Goal: Task Accomplishment & Management: Use online tool/utility

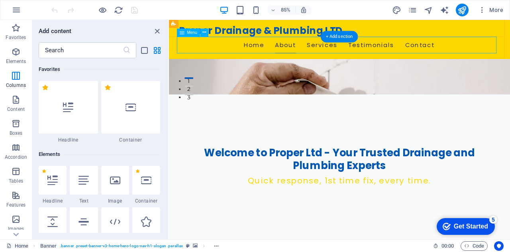
scroll to position [394, 0]
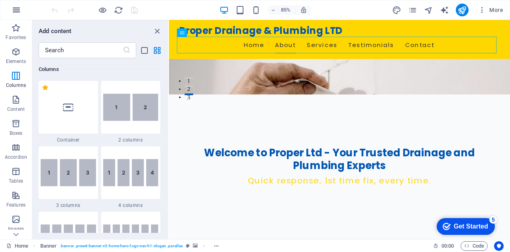
click at [23, 9] on button "button" at bounding box center [16, 9] width 19 height 19
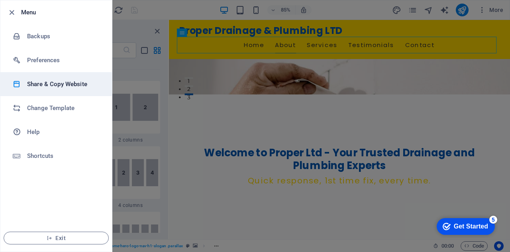
click at [69, 83] on h6 "Share & Copy Website" at bounding box center [64, 84] width 74 height 10
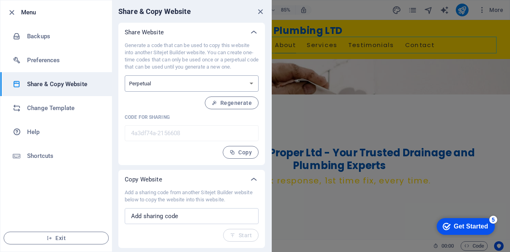
click at [182, 86] on select "One-time Perpetual" at bounding box center [192, 83] width 134 height 16
click at [183, 48] on p "Generate a code that can be used to copy this website into another Sitejet Buil…" at bounding box center [192, 56] width 134 height 29
click at [194, 213] on input "text" at bounding box center [192, 216] width 134 height 16
click at [261, 12] on icon "close" at bounding box center [260, 11] width 9 height 9
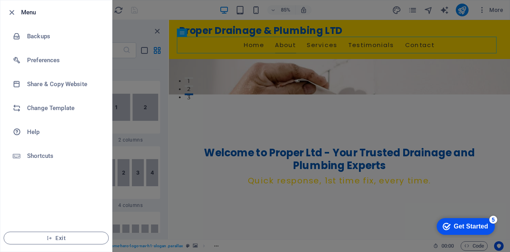
click at [191, 137] on div at bounding box center [255, 126] width 510 height 252
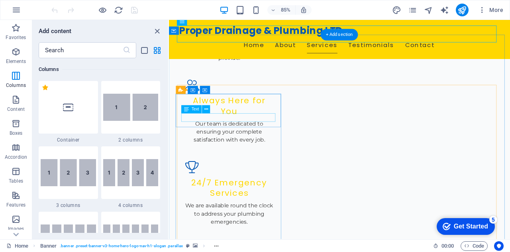
scroll to position [937, 0]
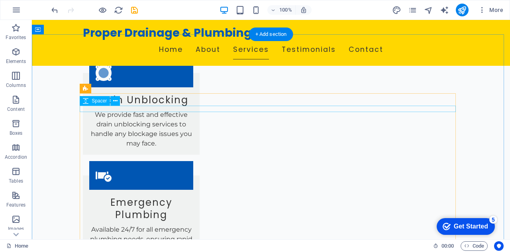
scroll to position [1206, 0]
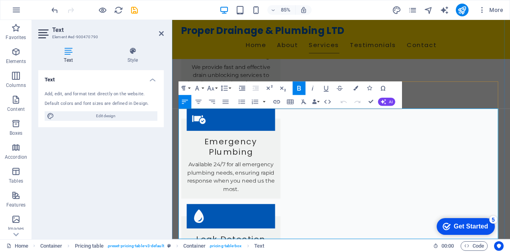
scroll to position [1364, 0]
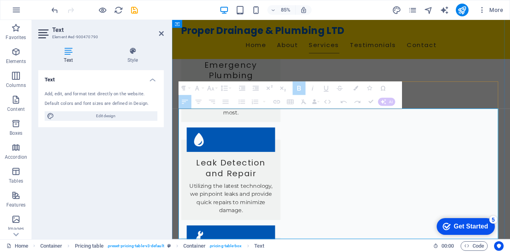
drag, startPoint x: 184, startPoint y: 182, endPoint x: 193, endPoint y: 162, distance: 22.1
drag, startPoint x: 182, startPoint y: 182, endPoint x: 242, endPoint y: 198, distance: 62.3
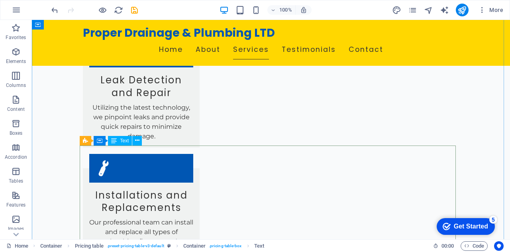
scroll to position [1445, 0]
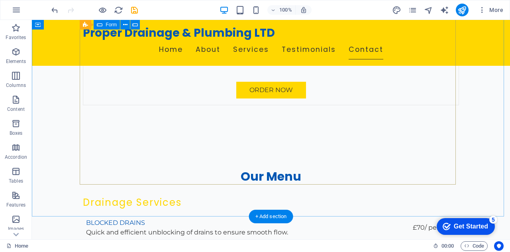
scroll to position [2433, 0]
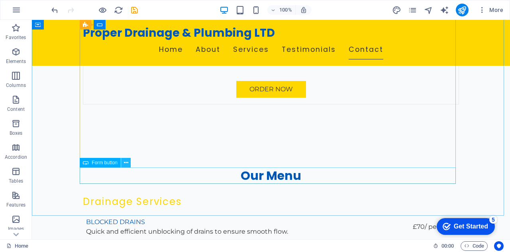
click at [123, 163] on button at bounding box center [126, 163] width 10 height 10
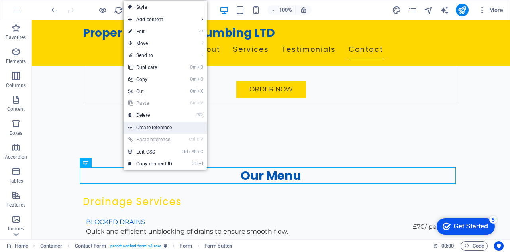
click at [169, 121] on link "Create reference" at bounding box center [164, 127] width 83 height 12
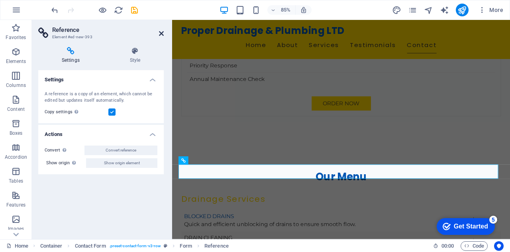
click at [163, 34] on icon at bounding box center [161, 33] width 5 height 6
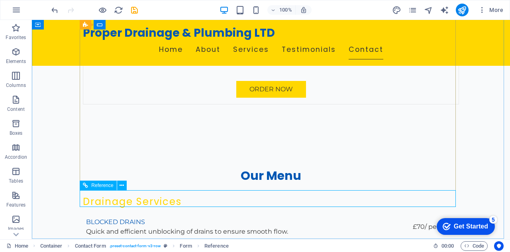
click at [82, 184] on div "Reference" at bounding box center [98, 185] width 37 height 10
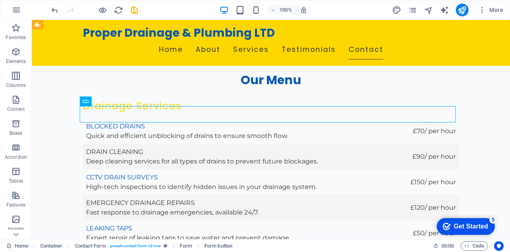
scroll to position [2546, 0]
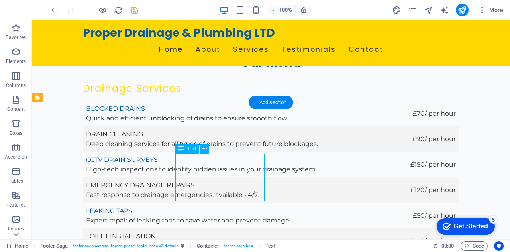
drag, startPoint x: 243, startPoint y: 177, endPoint x: 190, endPoint y: 172, distance: 53.7
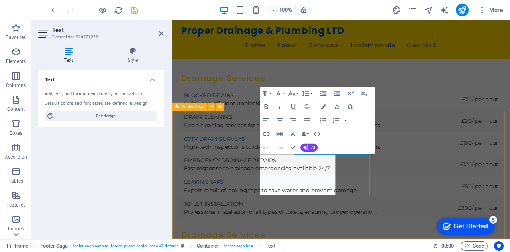
scroll to position [2522, 0]
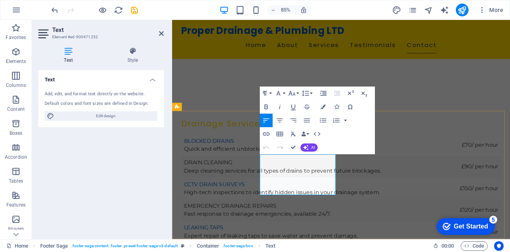
drag, startPoint x: 276, startPoint y: 202, endPoint x: 341, endPoint y: 202, distance: 65.3
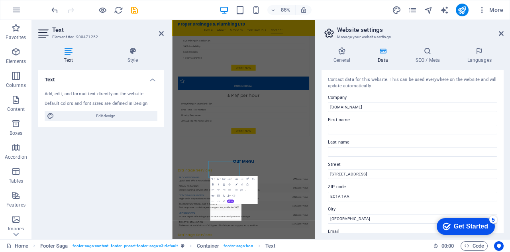
scroll to position [2276, 0]
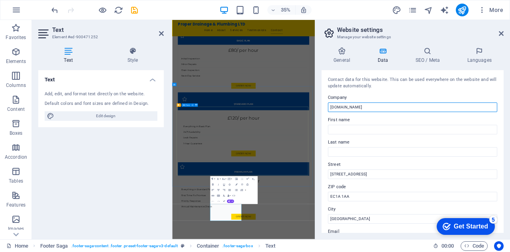
drag, startPoint x: 533, startPoint y: 126, endPoint x: 395, endPoint y: 309, distance: 228.7
type input "Proper Drainage & Plumbing"
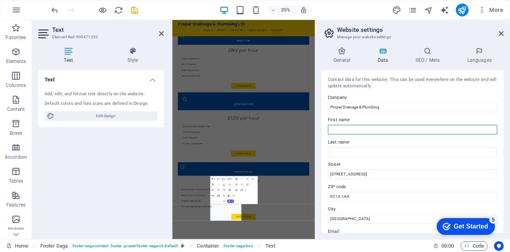
type input "murat"
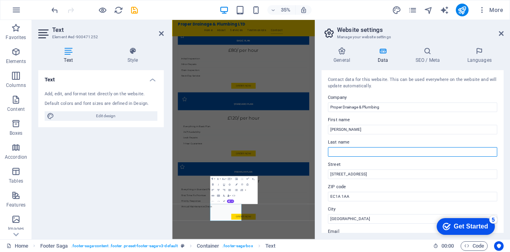
type input "kaymak"
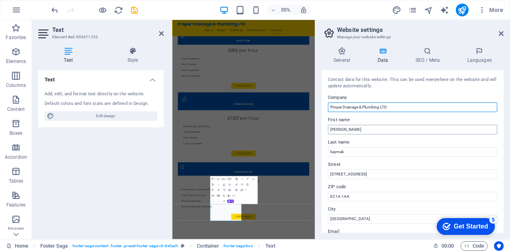
type input "Proper Drainage & Plumbing LTD"
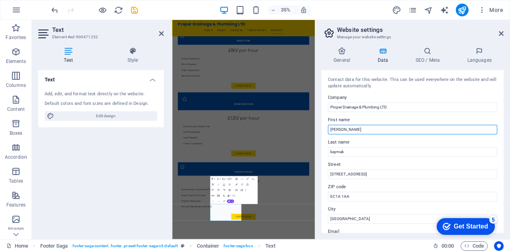
click at [341, 132] on input "murat" at bounding box center [412, 130] width 169 height 10
type input "m"
type input "Murat"
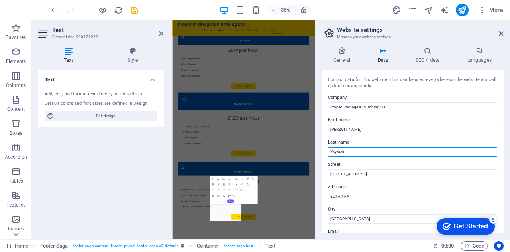
type input "Kaymak"
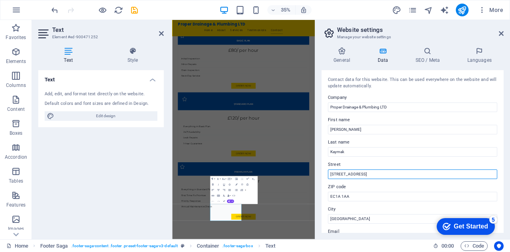
scroll to position [38, 0]
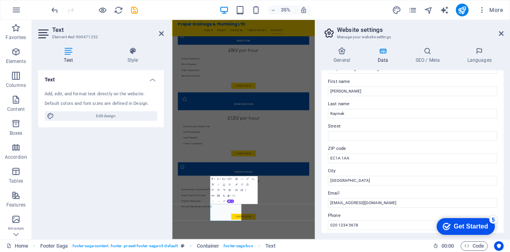
click at [362, 152] on label "ZIP code" at bounding box center [412, 149] width 169 height 10
click at [362, 153] on input "EC1A 1AA" at bounding box center [412, 158] width 169 height 10
drag, startPoint x: 362, startPoint y: 157, endPoint x: 333, endPoint y: 155, distance: 29.1
click at [333, 155] on input "EC1A 1AA" at bounding box center [412, 158] width 169 height 10
type input "E"
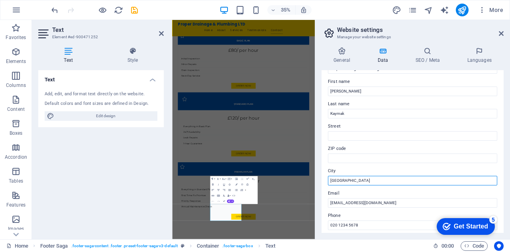
drag, startPoint x: 558, startPoint y: 493, endPoint x: 513, endPoint y: 493, distance: 44.6
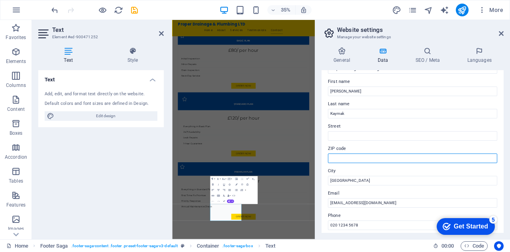
click at [354, 154] on input "ZIP code" at bounding box center [412, 158] width 169 height 10
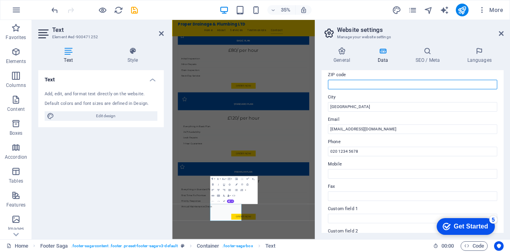
scroll to position [128, 0]
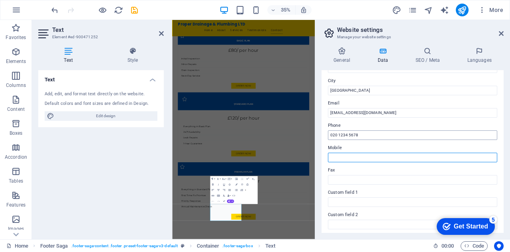
drag, startPoint x: 347, startPoint y: 157, endPoint x: 359, endPoint y: 139, distance: 20.7
click at [347, 157] on input "Mobile" at bounding box center [412, 158] width 169 height 10
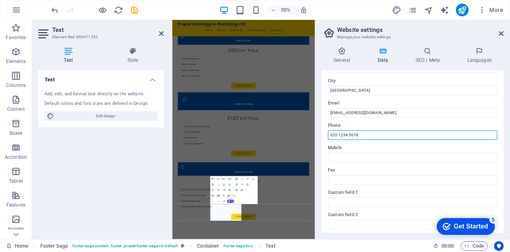
drag, startPoint x: 360, startPoint y: 135, endPoint x: 321, endPoint y: 143, distance: 39.5
click at [321, 143] on div "General Data SEO / Meta Languages Website name properltd.co.uk Logo Drag files …" at bounding box center [412, 140] width 195 height 198
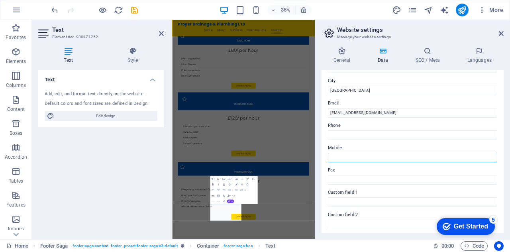
click at [343, 159] on input "Mobile" at bounding box center [412, 158] width 169 height 10
type input "07944746677"
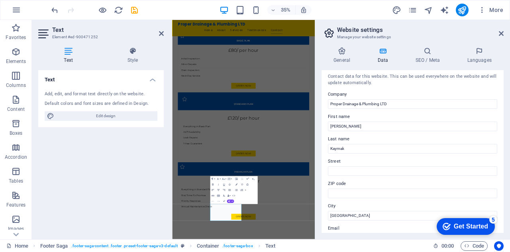
scroll to position [0, 0]
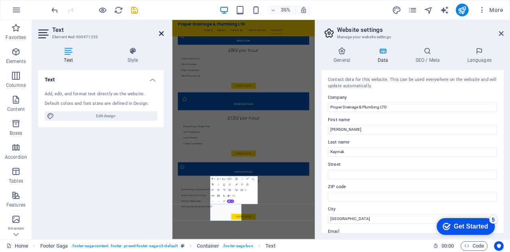
click at [160, 33] on icon at bounding box center [161, 33] width 5 height 6
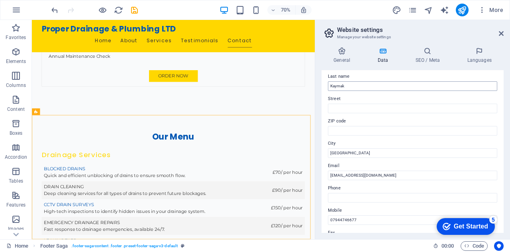
scroll to position [67, 0]
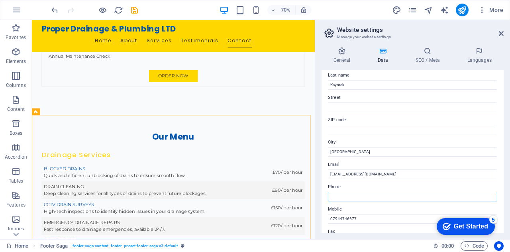
click at [340, 196] on input "Phone" at bounding box center [412, 197] width 169 height 10
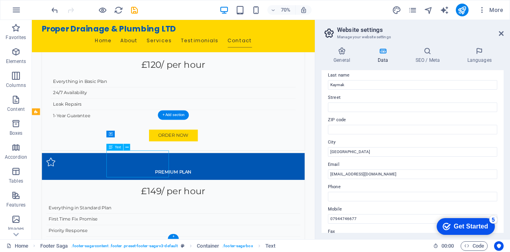
scroll to position [2303, 0]
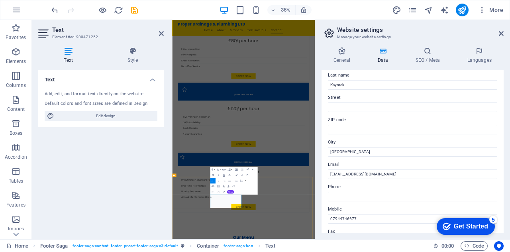
drag, startPoint x: 312, startPoint y: 535, endPoint x: 304, endPoint y: 530, distance: 10.1
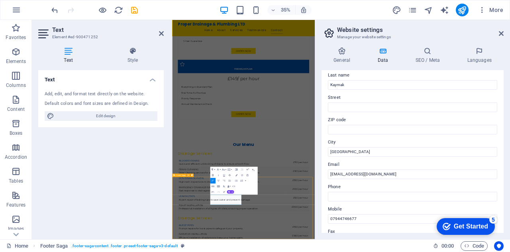
scroll to position [2493, 0]
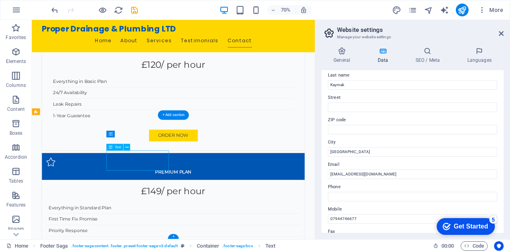
scroll to position [2303, 0]
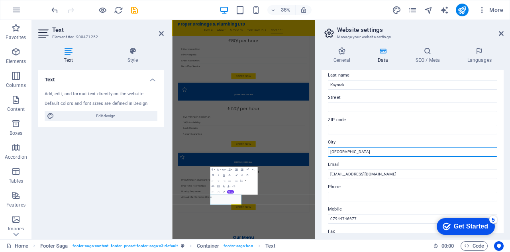
drag, startPoint x: 561, startPoint y: 170, endPoint x: 481, endPoint y: 413, distance: 255.9
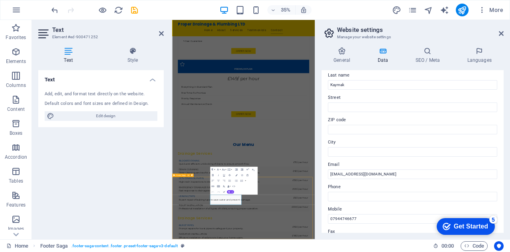
scroll to position [2493, 0]
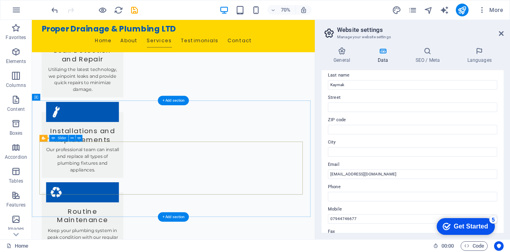
scroll to position [1530, 0]
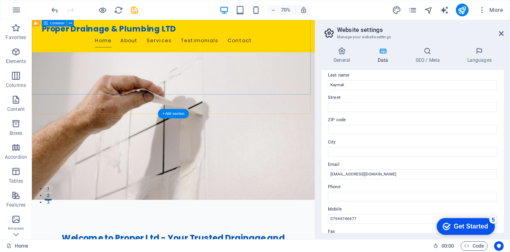
scroll to position [0, 0]
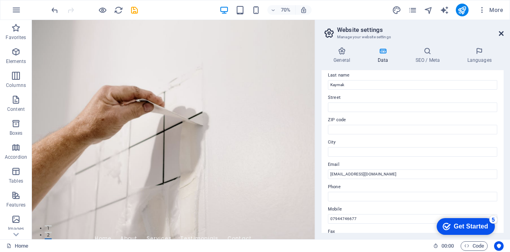
click at [499, 31] on icon at bounding box center [501, 33] width 5 height 6
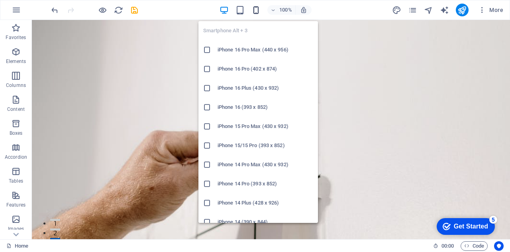
click at [258, 12] on icon "button" at bounding box center [255, 10] width 9 height 9
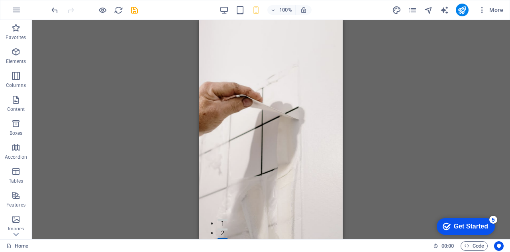
drag, startPoint x: 153, startPoint y: 90, endPoint x: 21, endPoint y: 74, distance: 133.6
click at [153, 90] on div "H2 Banner Container Banner Menu Bar H3 Spacer Spacer Menu Bar Banner Menu Prese…" at bounding box center [271, 129] width 478 height 219
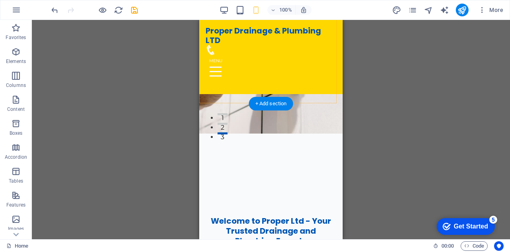
scroll to position [106, 0]
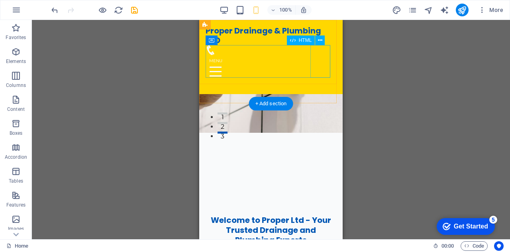
click at [327, 59] on div at bounding box center [270, 71] width 131 height 33
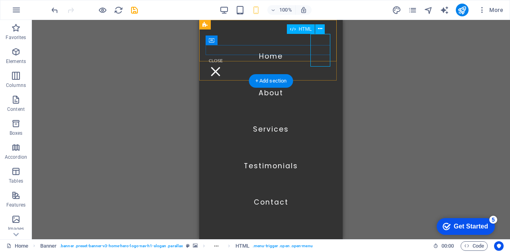
click at [225, 55] on div at bounding box center [215, 71] width 20 height 33
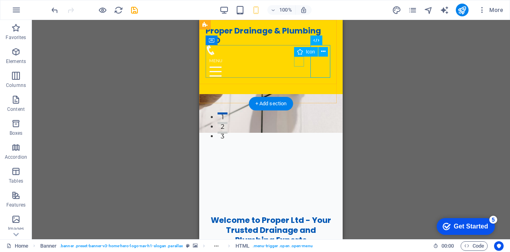
click at [297, 55] on figure at bounding box center [267, 50] width 124 height 10
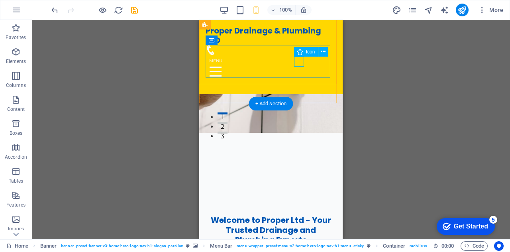
click at [297, 55] on figure at bounding box center [267, 50] width 124 height 10
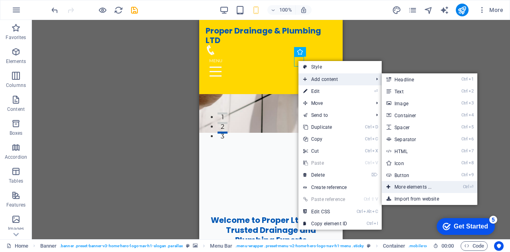
click at [416, 187] on link "Ctrl ⏎ More elements ..." at bounding box center [414, 187] width 66 height 12
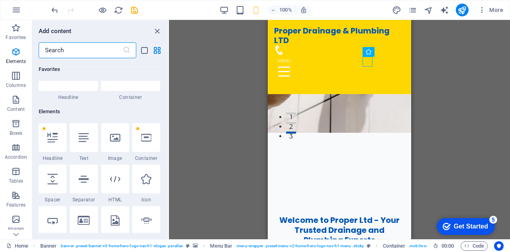
scroll to position [85, 0]
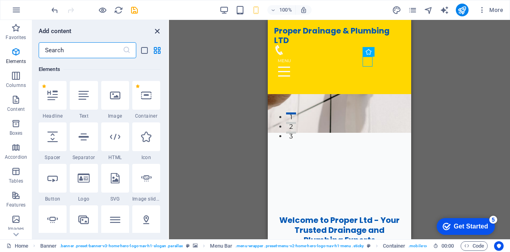
click at [154, 34] on icon "close panel" at bounding box center [157, 31] width 9 height 9
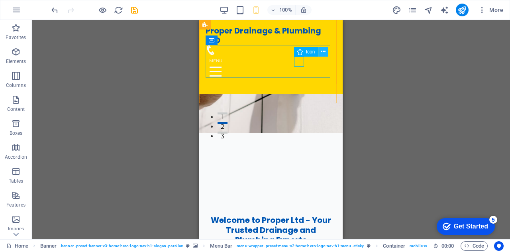
click at [323, 53] on icon at bounding box center [323, 51] width 4 height 8
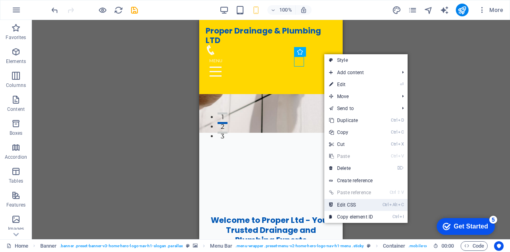
click at [347, 205] on link "Ctrl Alt C Edit CSS" at bounding box center [350, 205] width 53 height 12
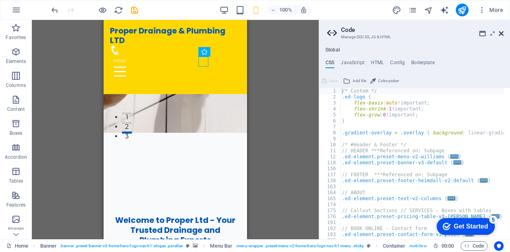
click at [501, 35] on icon at bounding box center [501, 33] width 5 height 6
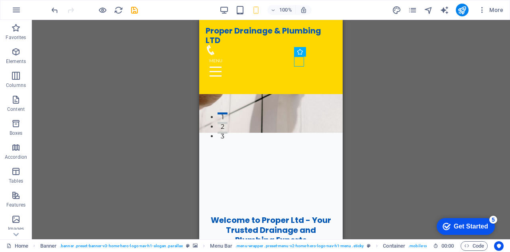
click at [462, 219] on div "checkmark Get Started 5" at bounding box center [465, 226] width 58 height 17
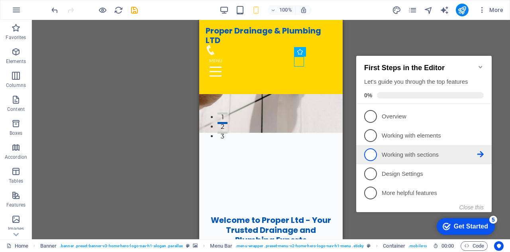
click at [419, 153] on p "Working with sections - incomplete" at bounding box center [429, 155] width 96 height 8
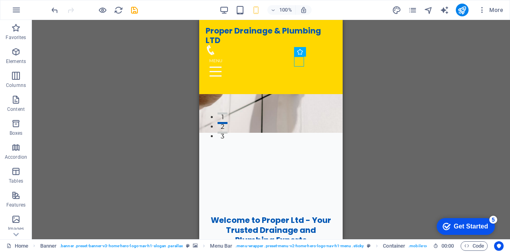
scroll to position [0, 0]
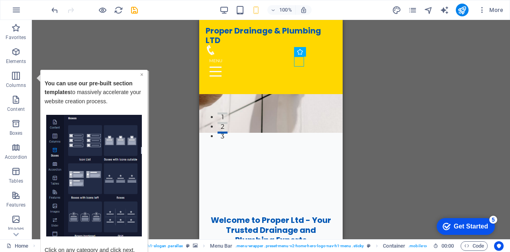
click at [141, 72] on link "×" at bounding box center [141, 74] width 3 height 6
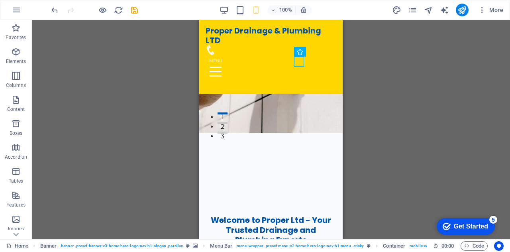
click at [445, 222] on div "checkmark Get Started 5" at bounding box center [464, 226] width 45 height 8
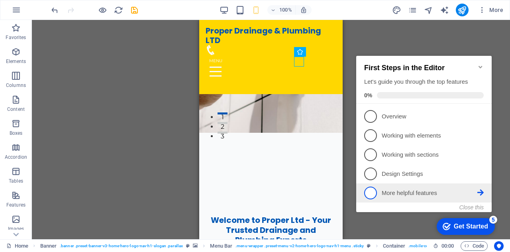
click at [426, 189] on p "More helpful features - incomplete" at bounding box center [429, 193] width 96 height 8
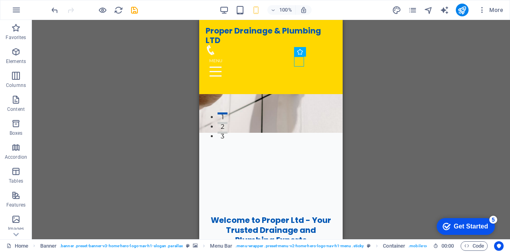
click at [498, 238] on div "checkmark Get Started 5 First Steps in the Editor Let's guide you through the t…" at bounding box center [464, 226] width 68 height 24
click at [468, 223] on div "Get Started" at bounding box center [471, 226] width 34 height 7
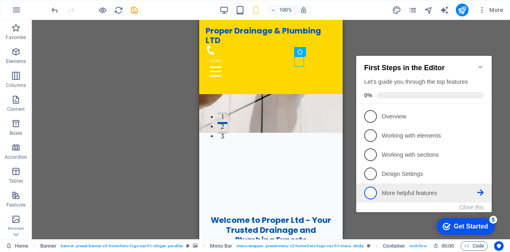
click at [413, 194] on p "More helpful features - incomplete" at bounding box center [429, 193] width 96 height 8
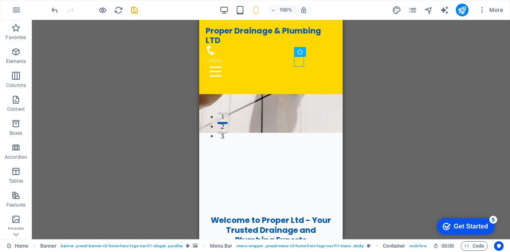
click at [491, 238] on div "checkmark Get Started 5 First Steps in the Editor Let's guide you through the t…" at bounding box center [464, 226] width 68 height 24
click at [460, 224] on div "Get Started" at bounding box center [471, 226] width 34 height 7
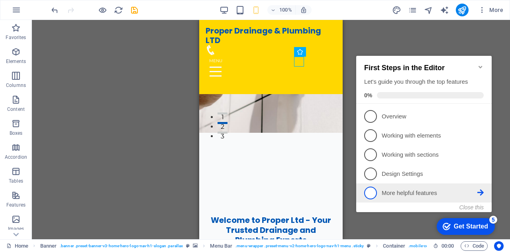
click at [372, 193] on span "5" at bounding box center [370, 192] width 13 height 13
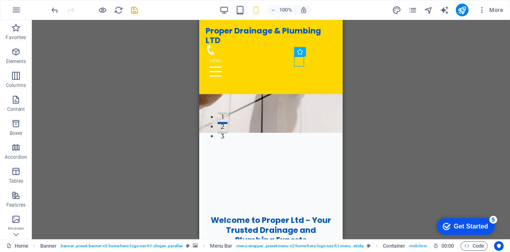
click at [488, 230] on div "Get Started" at bounding box center [471, 226] width 34 height 7
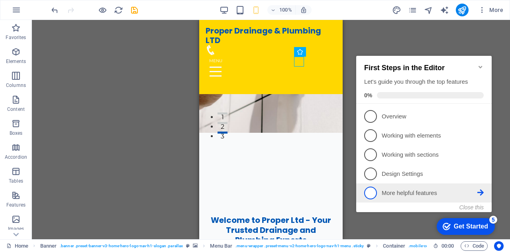
click at [476, 189] on p "More helpful features - incomplete" at bounding box center [429, 193] width 96 height 8
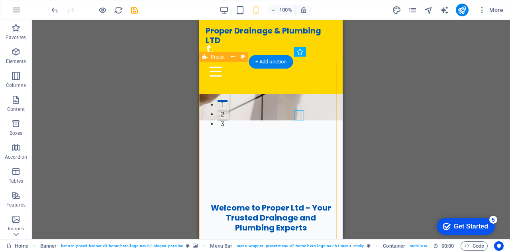
scroll to position [114, 0]
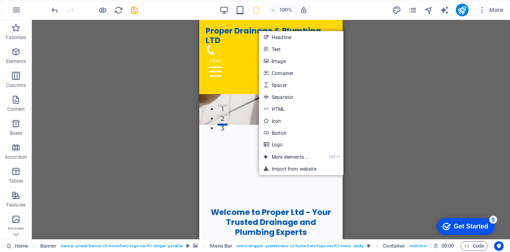
click at [143, 171] on div "H2 Banner Banner Container Menu Bar H3 Spacer Spacer Menu Bar Menu Preset Place…" at bounding box center [271, 129] width 478 height 219
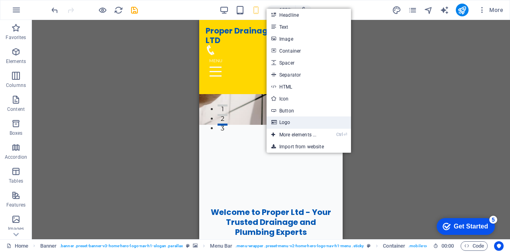
click at [290, 125] on link "Logo" at bounding box center [308, 122] width 84 height 12
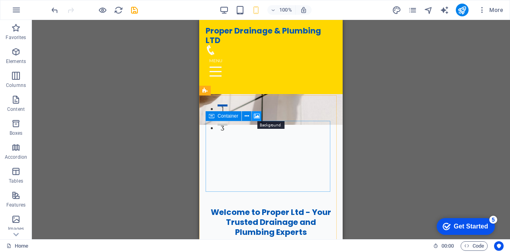
click at [258, 114] on icon at bounding box center [257, 116] width 6 height 8
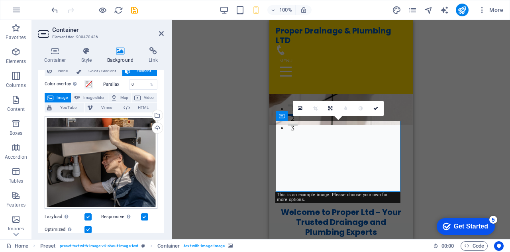
scroll to position [0, 0]
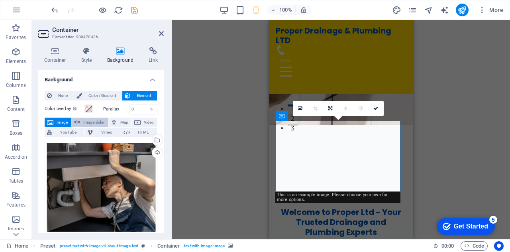
click at [95, 124] on span "Image slider" at bounding box center [93, 122] width 23 height 10
select select "ms"
select select "s"
select select "progressive"
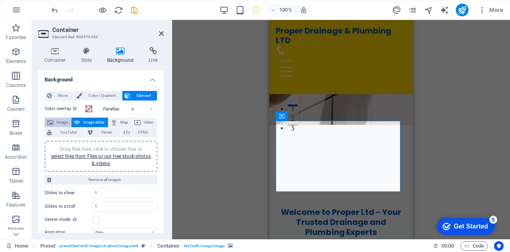
click at [63, 124] on span "Image" at bounding box center [62, 122] width 13 height 10
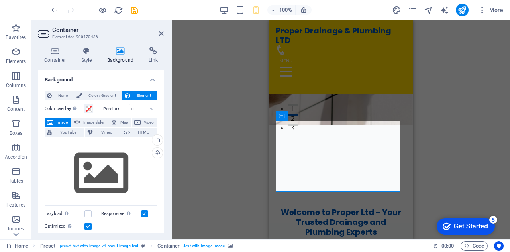
click at [164, 35] on aside "Container Element #ed-900470436 Container Style Background Link Size Height Def…" at bounding box center [102, 129] width 140 height 219
click at [161, 33] on icon at bounding box center [161, 33] width 5 height 6
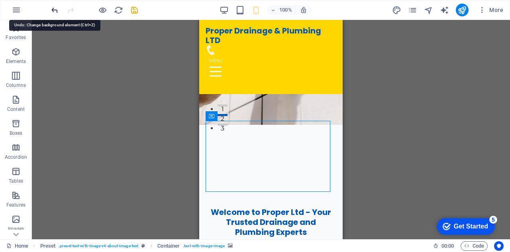
click at [53, 11] on icon "undo" at bounding box center [54, 10] width 9 height 9
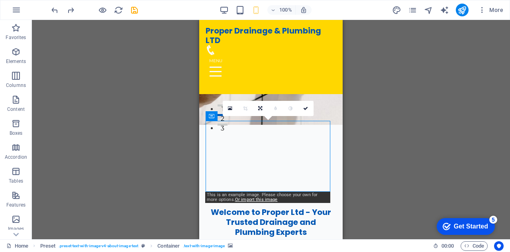
click at [159, 101] on div "Drag here to replace the existing content. Press “Ctrl” if you want to create a…" at bounding box center [271, 129] width 478 height 219
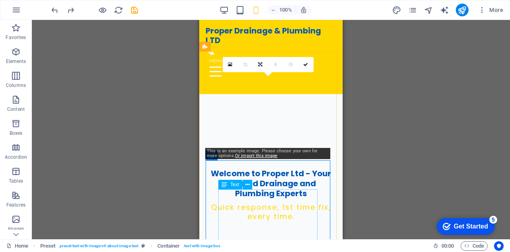
scroll to position [159, 0]
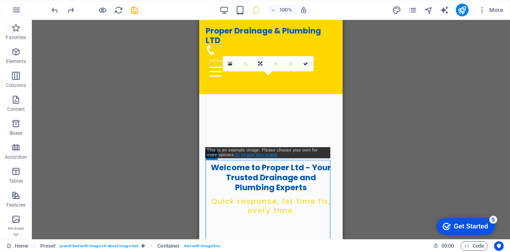
click at [243, 156] on link "Or import this image" at bounding box center [256, 154] width 43 height 5
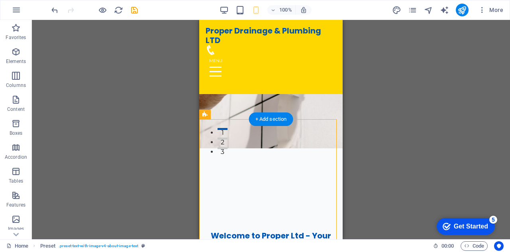
scroll to position [90, 0]
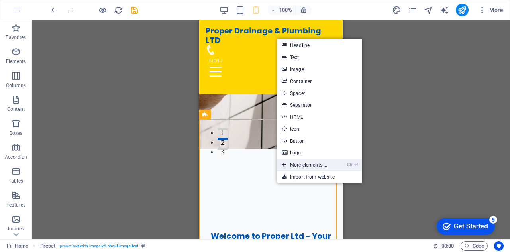
click at [297, 164] on link "Ctrl ⏎ More elements ..." at bounding box center [304, 165] width 55 height 12
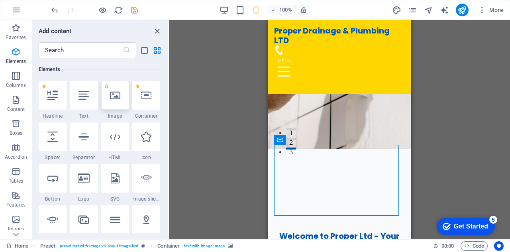
click at [114, 102] on div at bounding box center [115, 95] width 28 height 29
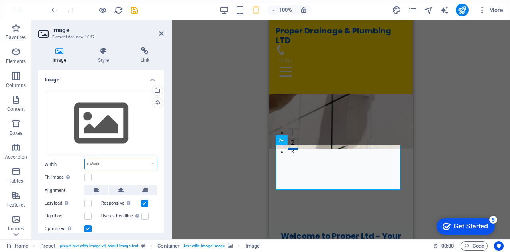
click at [105, 161] on select "Default auto px rem % em vh vw" at bounding box center [121, 164] width 72 height 10
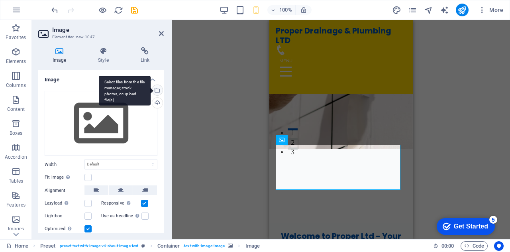
click at [158, 85] on div "Select files from the file manager, stock photos, or upload file(s)" at bounding box center [157, 91] width 12 height 12
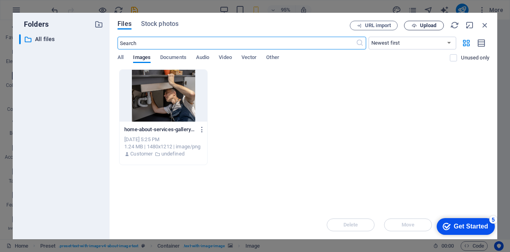
click at [430, 26] on span "Upload" at bounding box center [428, 25] width 16 height 5
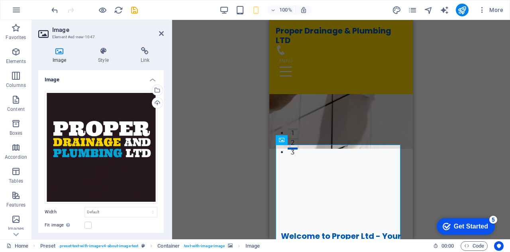
click at [207, 120] on div "Drag here to replace the existing content. Press “Ctrl” if you want to create a…" at bounding box center [341, 129] width 338 height 219
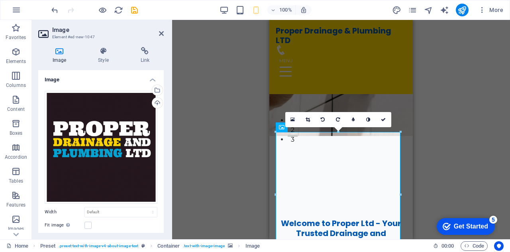
scroll to position [103, 0]
click at [236, 138] on div "Drag here to replace the existing content. Press “Ctrl” if you want to create a…" at bounding box center [341, 129] width 338 height 219
click at [158, 35] on header "Image Element #ed-new-1047" at bounding box center [100, 30] width 125 height 21
click at [165, 32] on aside "Image Element #ed-new-1047 Image Style Link Image Drag files here, click to cho…" at bounding box center [102, 129] width 140 height 219
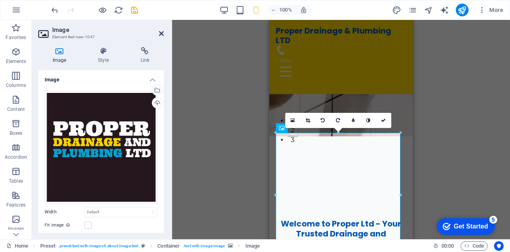
click at [162, 35] on icon at bounding box center [161, 33] width 5 height 6
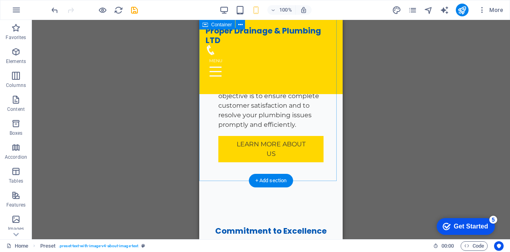
scroll to position [767, 0]
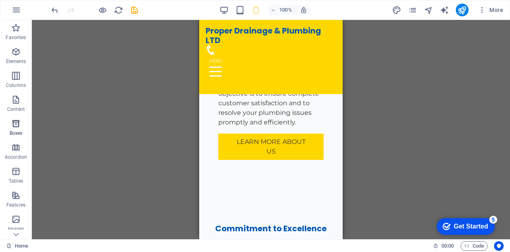
click at [18, 126] on icon "button" at bounding box center [16, 124] width 10 height 10
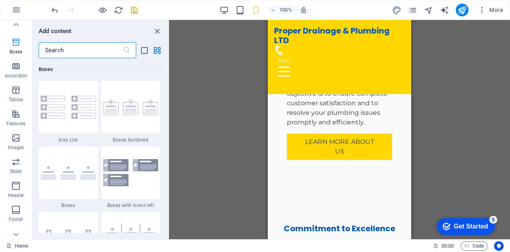
scroll to position [82, 0]
click at [14, 137] on icon "button" at bounding box center [16, 137] width 10 height 10
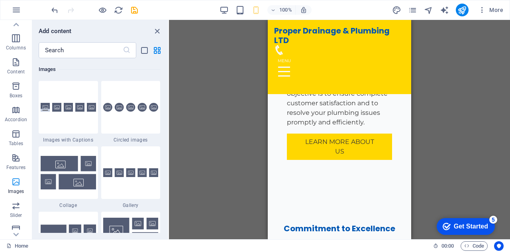
scroll to position [0, 0]
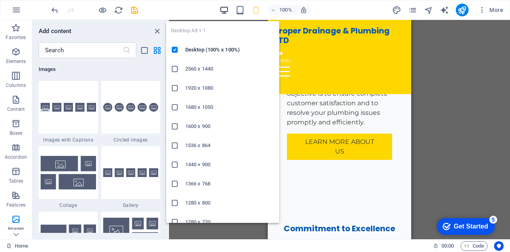
click at [229, 9] on icon "button" at bounding box center [223, 10] width 9 height 9
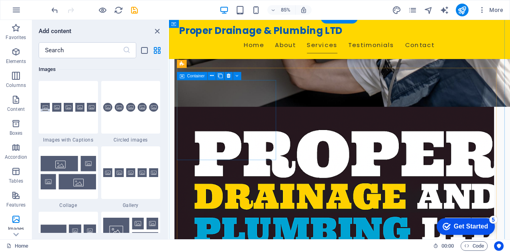
scroll to position [617, 0]
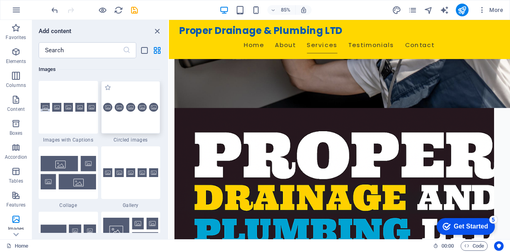
click at [131, 121] on div at bounding box center [130, 107] width 59 height 53
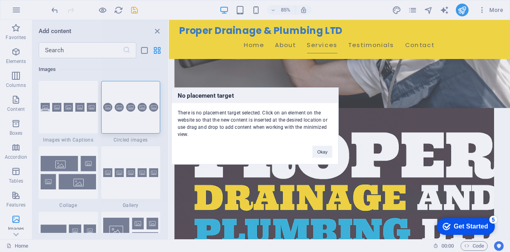
click at [86, 55] on div "No placement target There is no placement target selected. Click on an element …" at bounding box center [255, 126] width 510 height 252
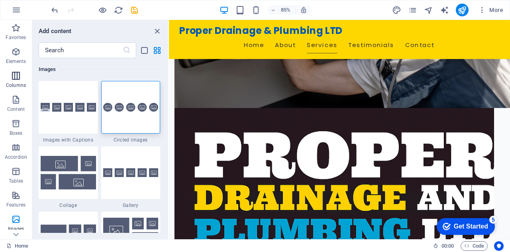
click at [16, 72] on icon "button" at bounding box center [16, 76] width 10 height 10
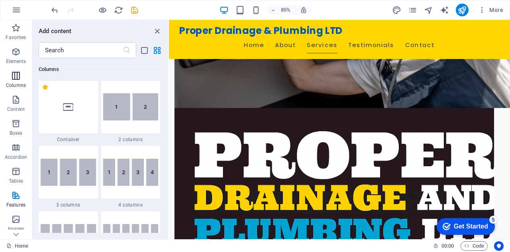
scroll to position [394, 0]
click at [15, 102] on icon "button" at bounding box center [16, 100] width 10 height 10
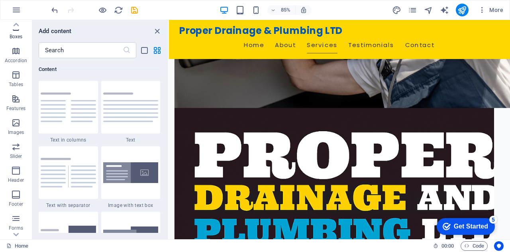
scroll to position [139, 0]
click at [14, 197] on icon "button" at bounding box center [16, 199] width 10 height 10
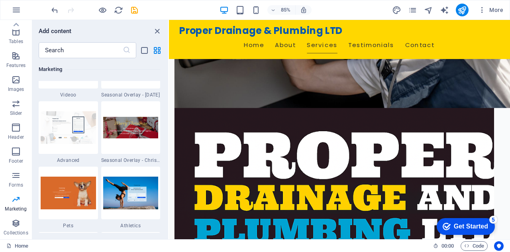
scroll to position [6729, 0]
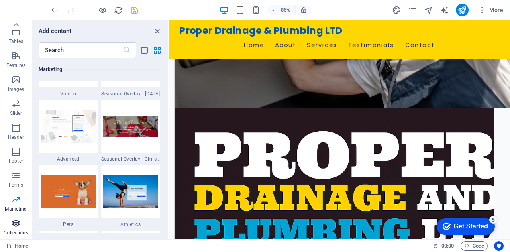
click at [18, 224] on icon "button" at bounding box center [16, 223] width 10 height 10
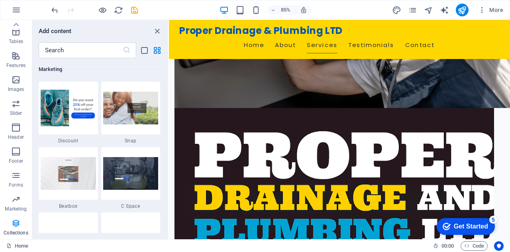
scroll to position [7290, 0]
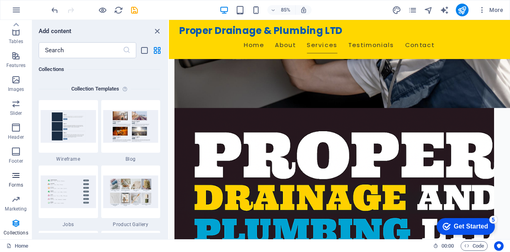
click at [18, 174] on icon "button" at bounding box center [16, 175] width 10 height 10
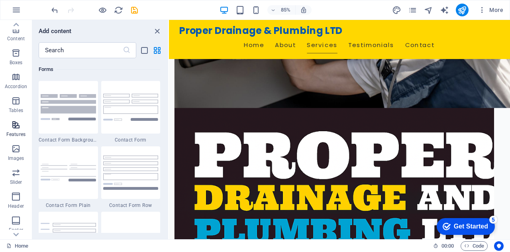
scroll to position [68, 0]
click at [16, 126] on icon "button" at bounding box center [16, 127] width 10 height 10
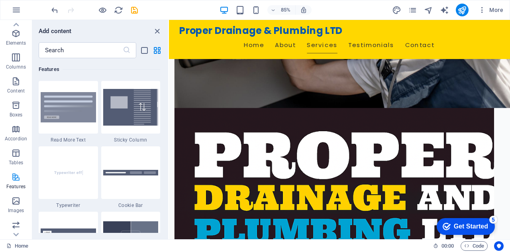
scroll to position [0, 0]
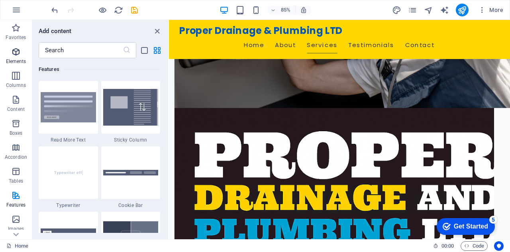
click at [16, 55] on icon "button" at bounding box center [16, 52] width 10 height 10
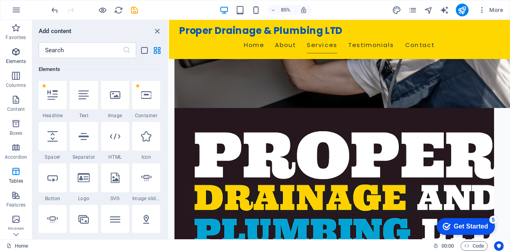
scroll to position [85, 0]
click at [16, 55] on icon "button" at bounding box center [16, 52] width 10 height 10
click at [131, 9] on icon "save" at bounding box center [134, 10] width 9 height 9
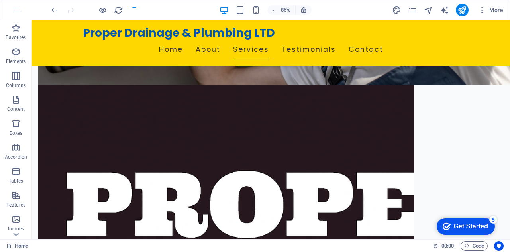
click at [131, 9] on div at bounding box center [94, 10] width 89 height 13
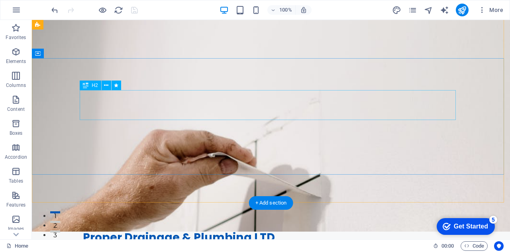
scroll to position [0, 0]
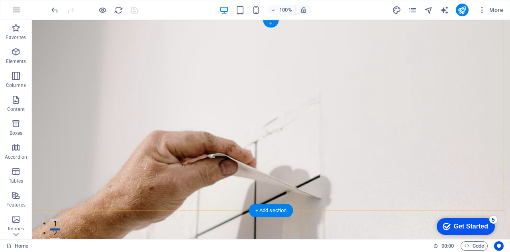
click at [273, 25] on div "+" at bounding box center [271, 23] width 16 height 7
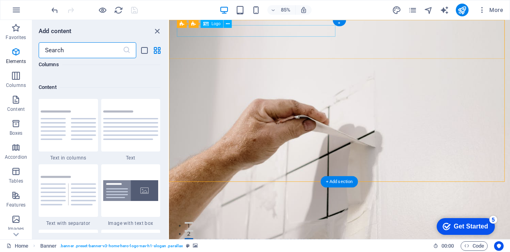
scroll to position [1393, 0]
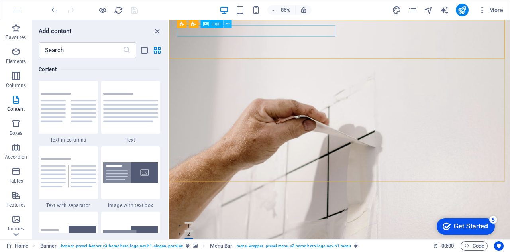
click at [228, 25] on icon at bounding box center [228, 23] width 4 height 7
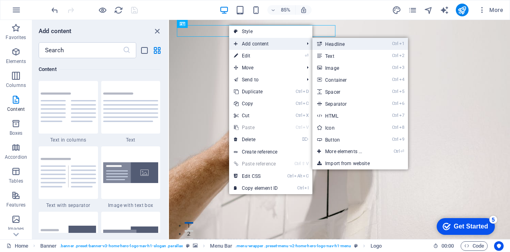
click at [333, 42] on link "Ctrl 1 Headline" at bounding box center [345, 44] width 66 height 12
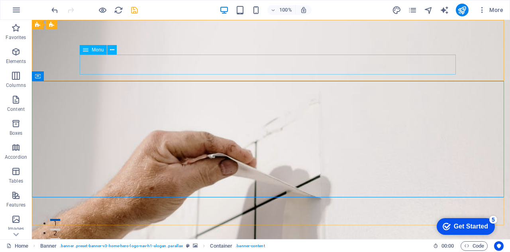
click at [88, 47] on icon at bounding box center [86, 50] width 6 height 10
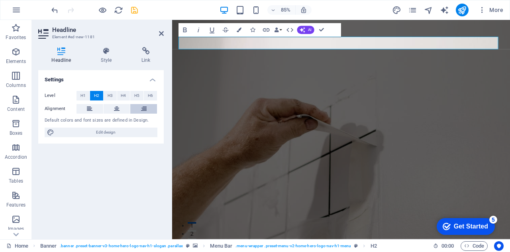
click at [143, 108] on icon at bounding box center [144, 109] width 6 height 10
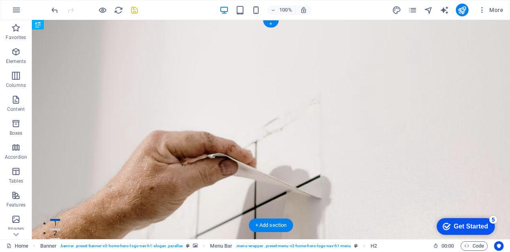
drag, startPoint x: 115, startPoint y: 56, endPoint x: 98, endPoint y: 57, distance: 17.1
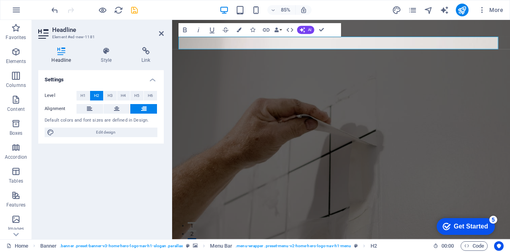
click at [117, 90] on div "Level H1 H2 H3 H4 H5 H6 Alignment Default colors and font sizes are defined in …" at bounding box center [100, 113] width 125 height 59
click at [121, 92] on span "H4" at bounding box center [123, 96] width 5 height 10
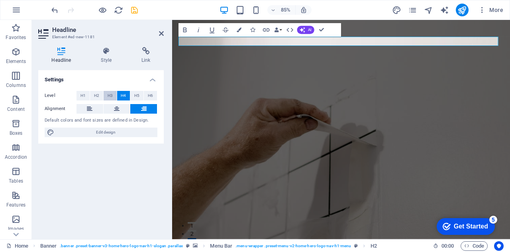
click at [106, 94] on button "H3" at bounding box center [110, 96] width 13 height 10
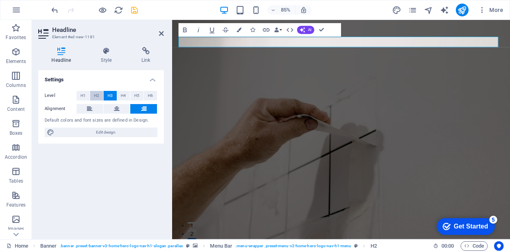
click at [100, 94] on button "H2" at bounding box center [96, 96] width 13 height 10
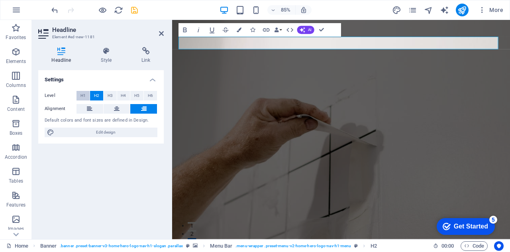
click at [86, 94] on button "H1" at bounding box center [82, 96] width 13 height 10
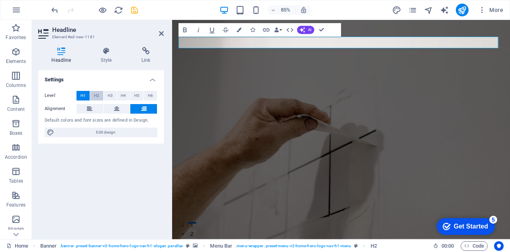
click at [96, 93] on span "H2" at bounding box center [96, 96] width 5 height 10
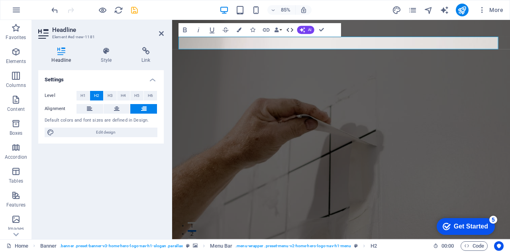
click at [292, 29] on icon "button" at bounding box center [290, 30] width 8 height 8
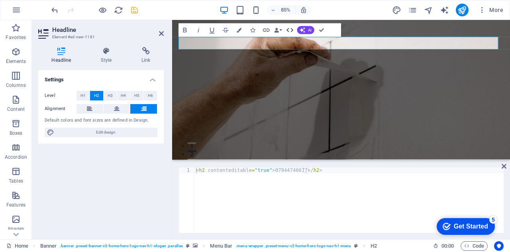
click at [292, 29] on icon "button" at bounding box center [290, 30] width 8 height 8
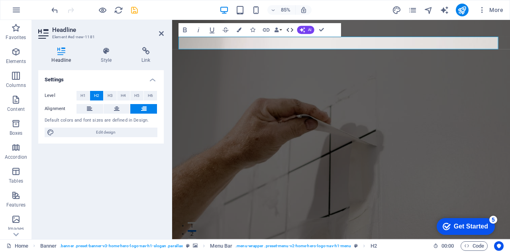
click at [292, 29] on icon "button" at bounding box center [290, 30] width 8 height 8
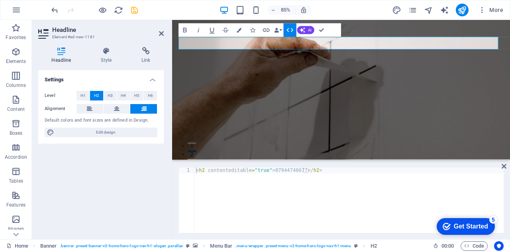
click at [292, 29] on icon "button" at bounding box center [290, 30] width 8 height 8
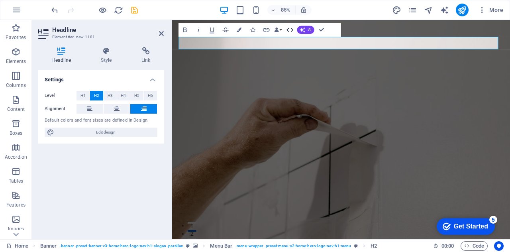
click at [292, 29] on icon "button" at bounding box center [290, 30] width 8 height 8
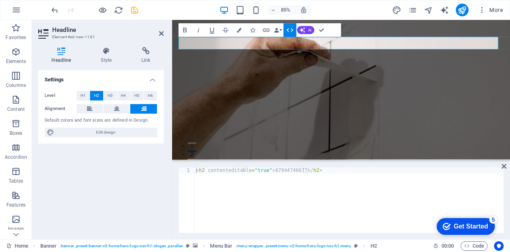
click at [292, 29] on icon "button" at bounding box center [290, 30] width 8 height 8
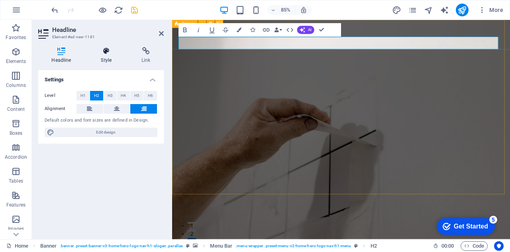
click at [109, 50] on icon at bounding box center [106, 51] width 37 height 8
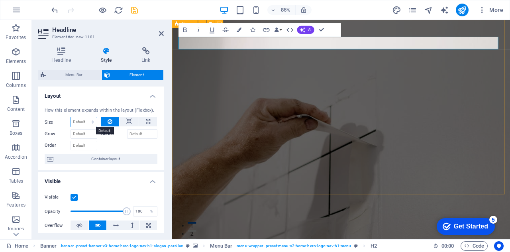
click at [87, 117] on select "Default auto px % 1/1 1/2 1/3 1/4 1/5 1/6 1/7 1/8 1/9 1/10" at bounding box center [84, 122] width 26 height 10
select select "1/10"
click at [85, 117] on select "Default auto px % 1/1 1/2 1/3 1/4 1/5 1/6 1/7 1/8 1/9 1/10" at bounding box center [84, 122] width 26 height 10
type input "10"
select select "%"
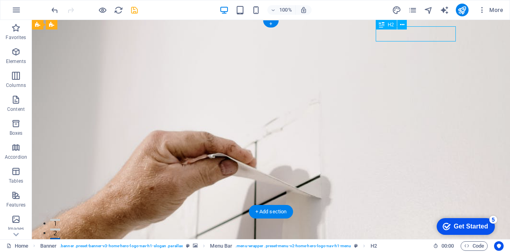
select select "%"
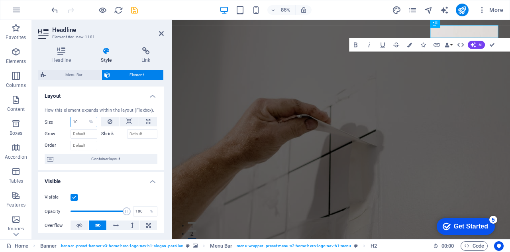
click at [80, 122] on input "10" at bounding box center [84, 122] width 26 height 10
type input "100"
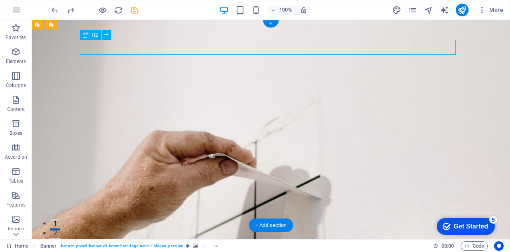
select select "%"
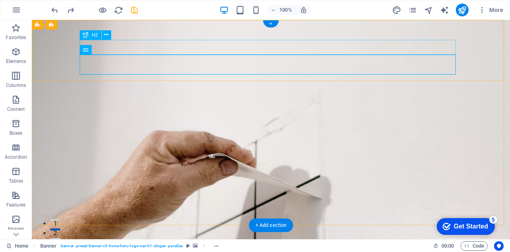
select select "%"
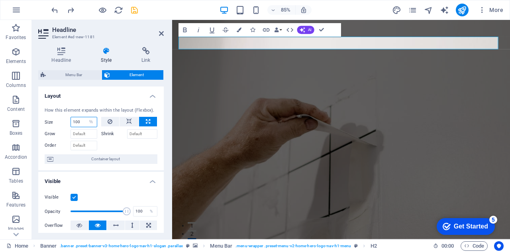
click at [79, 124] on input "100" at bounding box center [84, 122] width 26 height 10
type input "10"
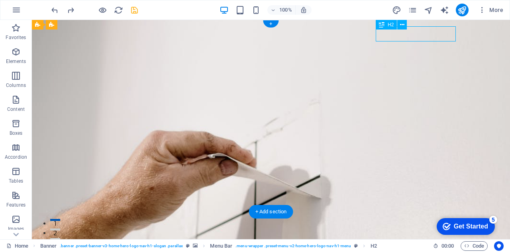
select select "%"
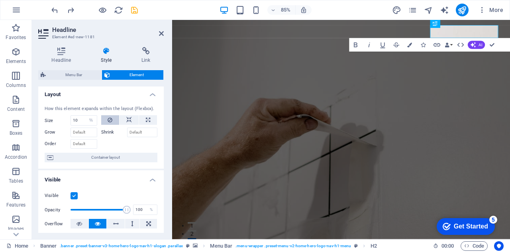
scroll to position [0, 0]
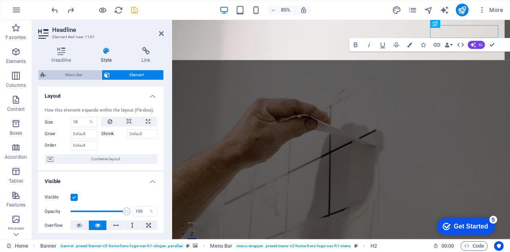
click at [65, 72] on span "Menu Bar" at bounding box center [73, 75] width 51 height 10
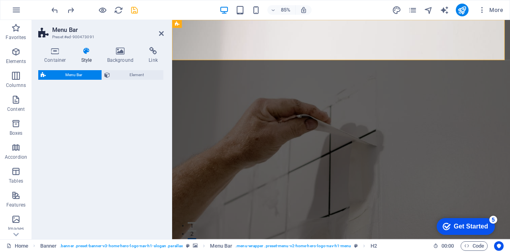
click at [65, 72] on span "Menu Bar" at bounding box center [73, 75] width 51 height 10
select select "rem"
select select "preset-menu-v2-home-hero-logo-nav-h1-menu"
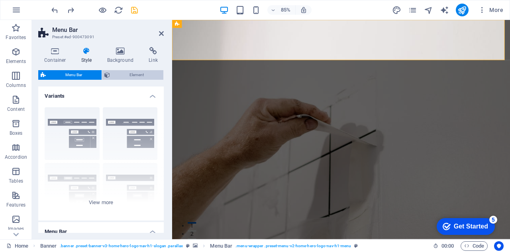
click at [119, 73] on span "Element" at bounding box center [136, 75] width 49 height 10
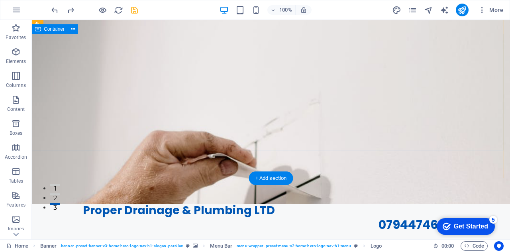
scroll to position [36, 0]
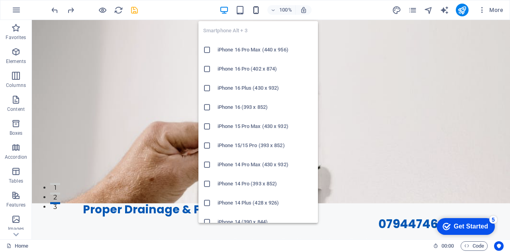
click at [256, 8] on icon "button" at bounding box center [255, 10] width 9 height 9
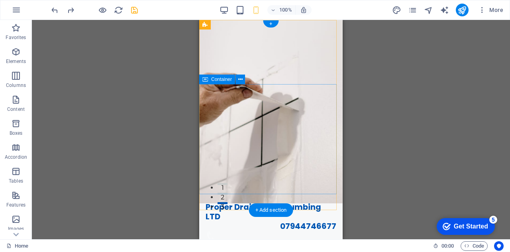
scroll to position [0, 0]
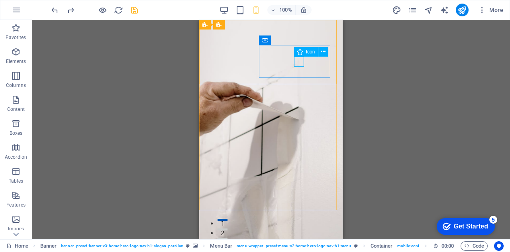
click at [307, 52] on span "Icon" at bounding box center [310, 51] width 9 height 5
click at [321, 52] on icon at bounding box center [323, 51] width 4 height 8
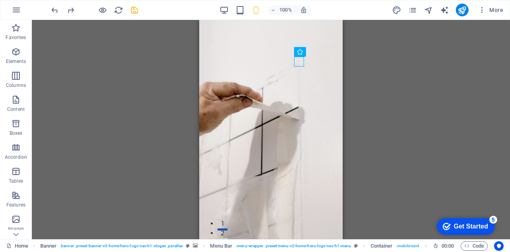
click at [142, 109] on div "Drag here to replace the existing content. Press “Ctrl” if you want to create a…" at bounding box center [271, 129] width 478 height 219
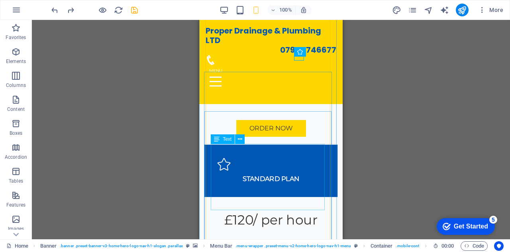
scroll to position [1964, 0]
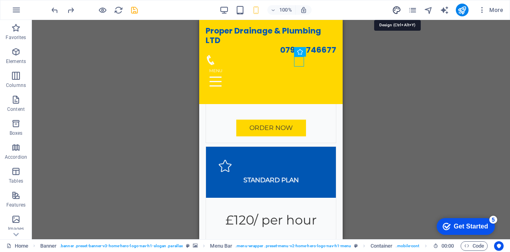
click at [397, 10] on icon "design" at bounding box center [396, 10] width 9 height 9
select select "px"
select select "200"
select select "px"
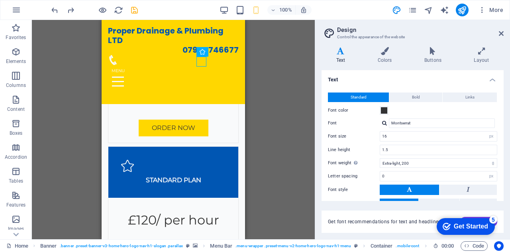
click at [421, 7] on div "More" at bounding box center [449, 10] width 114 height 13
click at [415, 8] on icon "pages" at bounding box center [412, 10] width 9 height 9
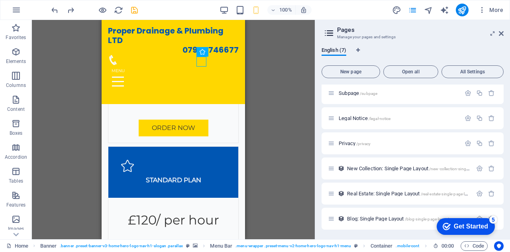
scroll to position [0, 0]
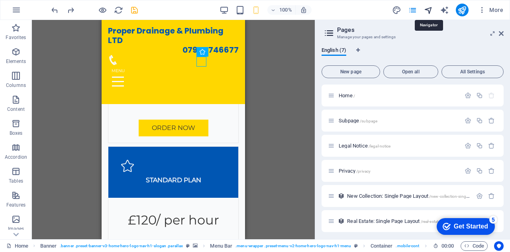
click at [432, 10] on icon "navigator" at bounding box center [428, 10] width 9 height 9
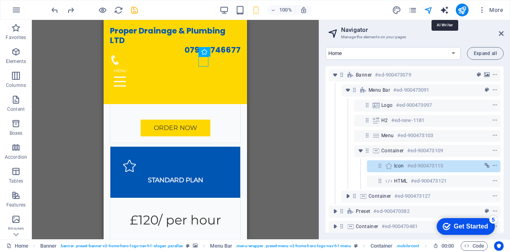
click at [448, 10] on icon "text_generator" at bounding box center [444, 10] width 9 height 9
select select "English"
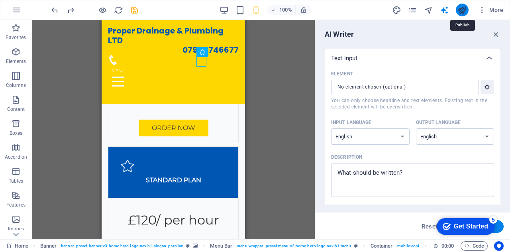
click at [461, 12] on icon "publish" at bounding box center [461, 10] width 9 height 9
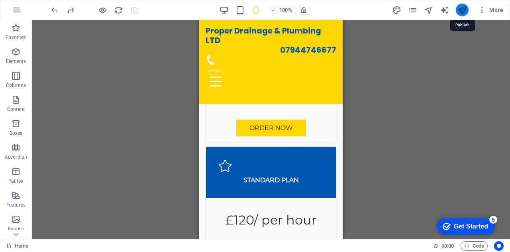
click at [461, 12] on icon "publish" at bounding box center [461, 10] width 9 height 9
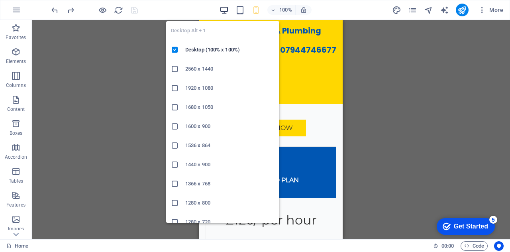
click at [225, 12] on icon "button" at bounding box center [223, 10] width 9 height 9
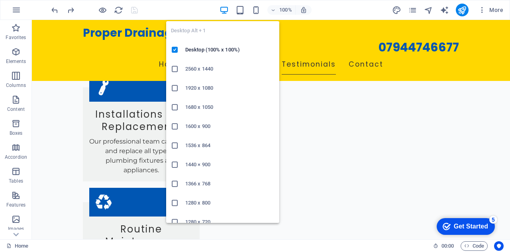
scroll to position [1988, 0]
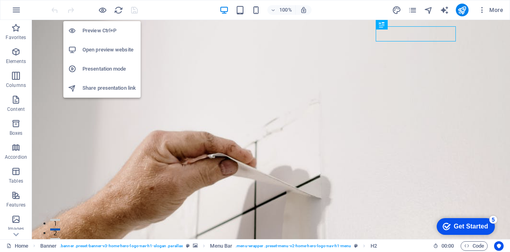
click at [100, 47] on h6 "Open preview website" at bounding box center [108, 50] width 53 height 10
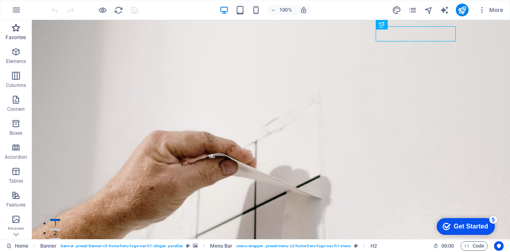
click at [17, 37] on p "Favorites" at bounding box center [16, 37] width 20 height 6
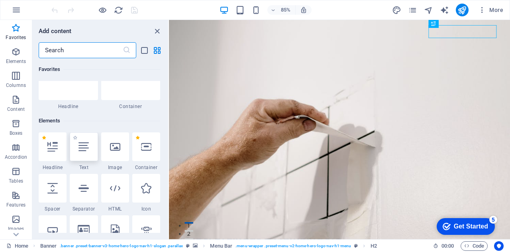
scroll to position [51, 0]
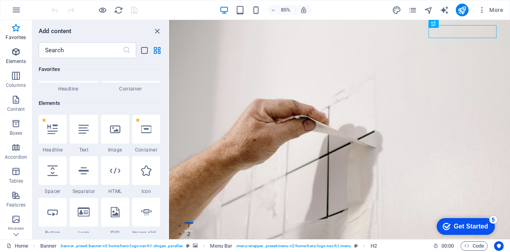
click at [16, 57] on span "Elements" at bounding box center [16, 56] width 32 height 19
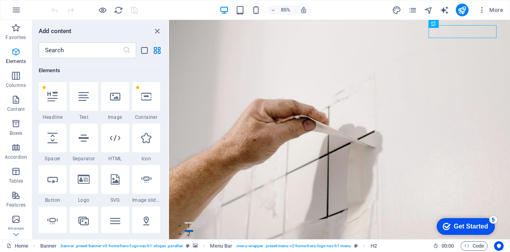
scroll to position [85, 0]
click at [17, 75] on icon "button" at bounding box center [16, 76] width 10 height 10
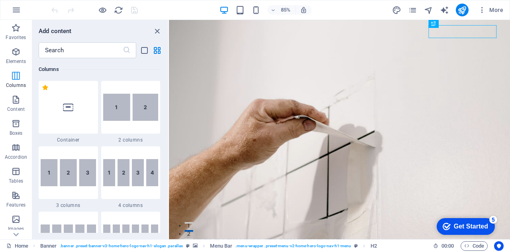
scroll to position [394, 0]
click at [16, 97] on icon "button" at bounding box center [16, 100] width 10 height 10
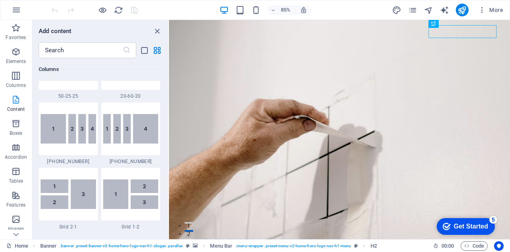
scroll to position [1393, 0]
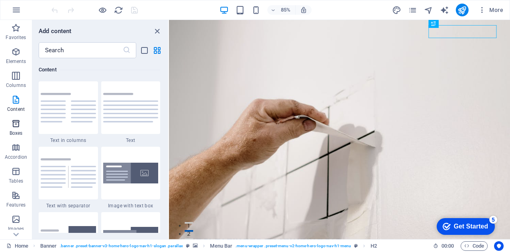
click at [12, 128] on icon "button" at bounding box center [16, 124] width 10 height 10
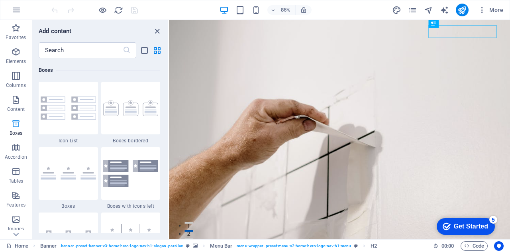
scroll to position [2197, 0]
click at [17, 154] on p "Accordion" at bounding box center [16, 157] width 22 height 6
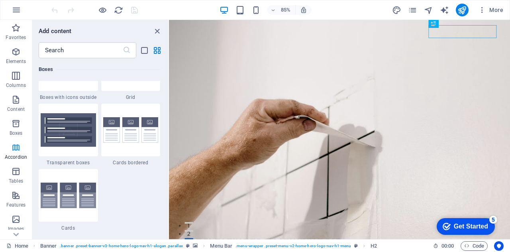
scroll to position [2543, 0]
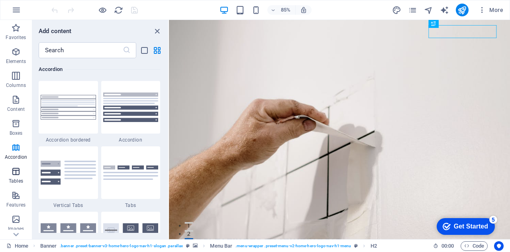
click at [12, 179] on p "Tables" at bounding box center [16, 181] width 14 height 6
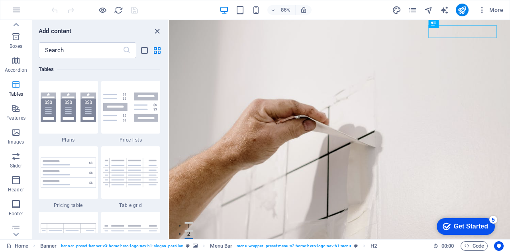
scroll to position [139, 0]
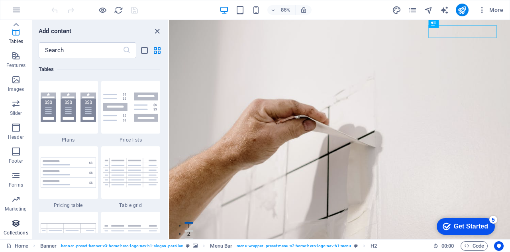
click at [15, 227] on icon "button" at bounding box center [16, 223] width 10 height 10
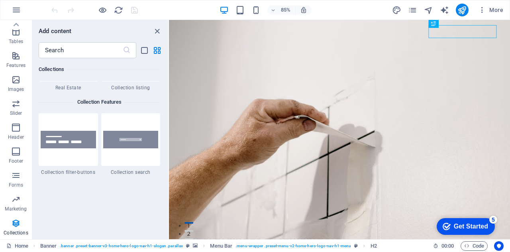
scroll to position [7557, 0]
click at [17, 205] on span "Marketing" at bounding box center [16, 203] width 32 height 19
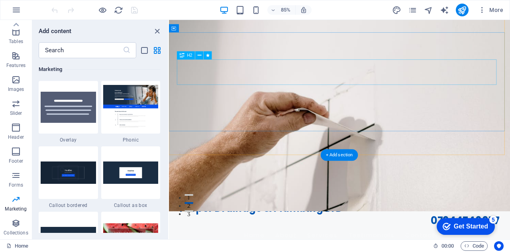
scroll to position [0, 0]
